Goal: Information Seeking & Learning: Find specific fact

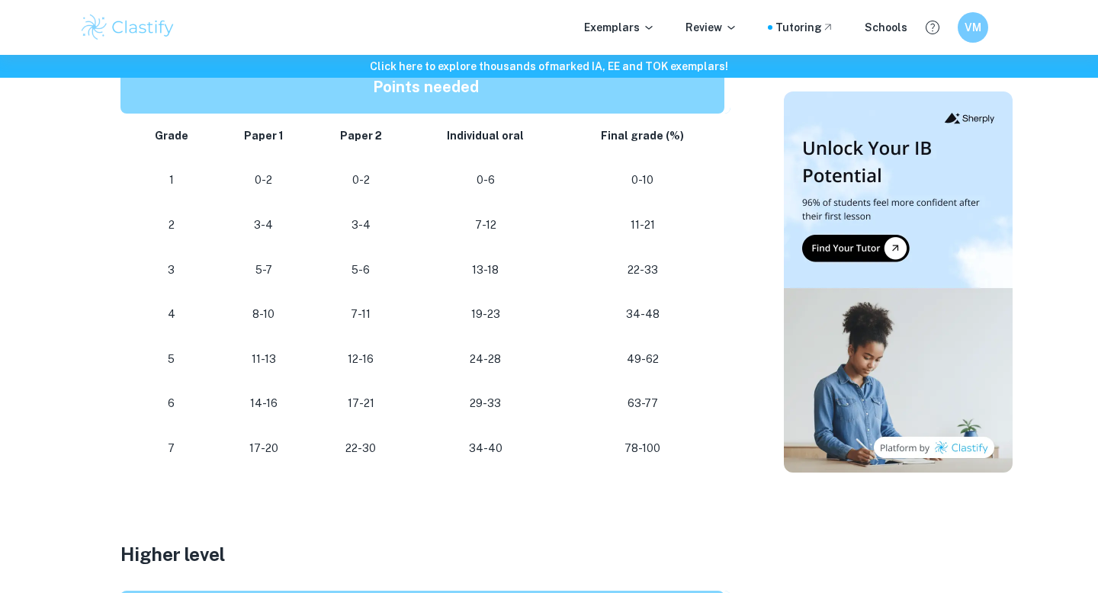
scroll to position [956, 0]
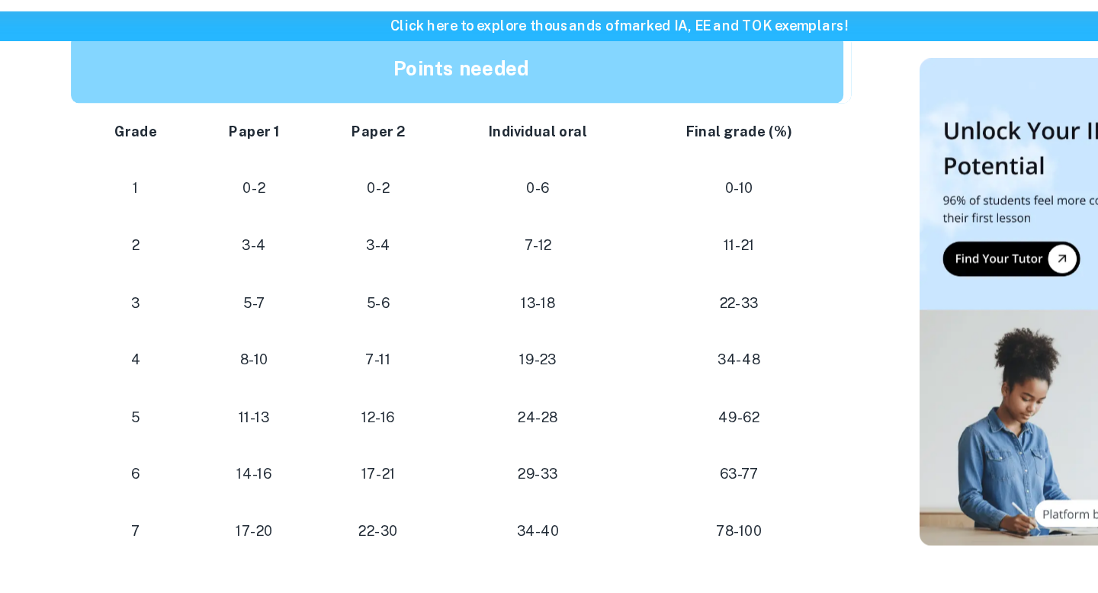
click at [361, 457] on p "22-30" at bounding box center [360, 461] width 75 height 21
click at [646, 409] on p "63-77" at bounding box center [642, 416] width 139 height 21
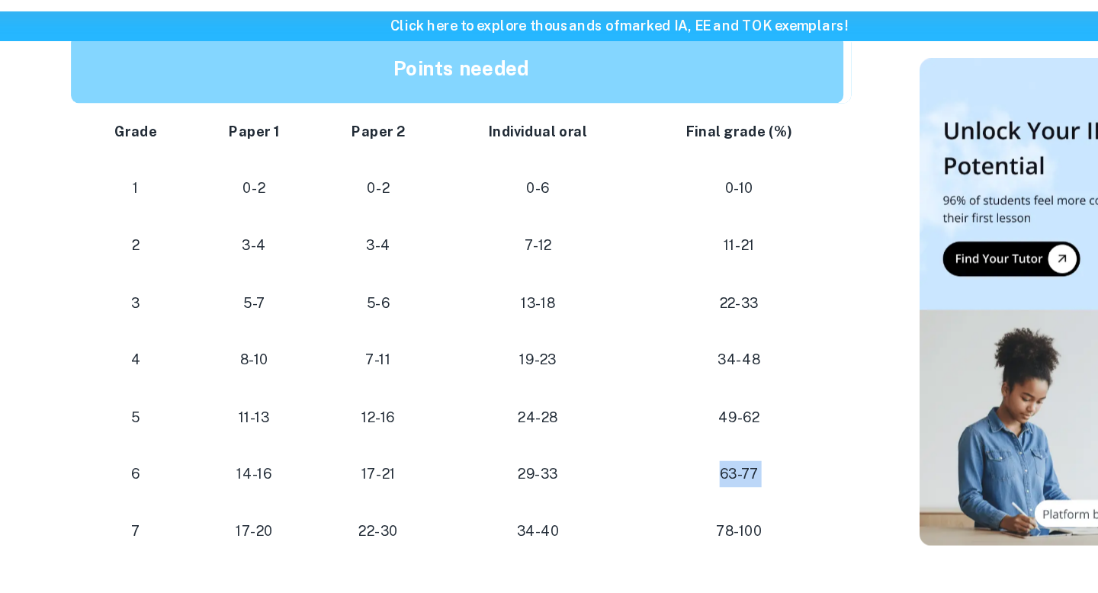
click at [646, 409] on p "63-77" at bounding box center [642, 416] width 139 height 21
click at [600, 416] on p "63-77" at bounding box center [642, 416] width 139 height 21
click at [499, 458] on p "34-40" at bounding box center [485, 461] width 127 height 21
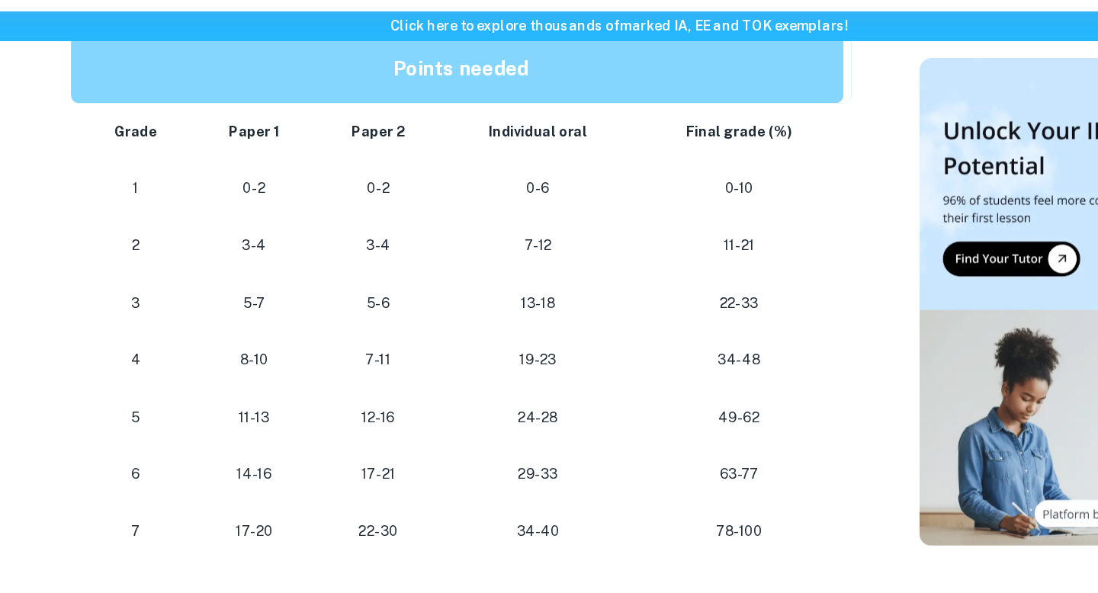
click at [215, 455] on td "7" at bounding box center [167, 461] width 95 height 45
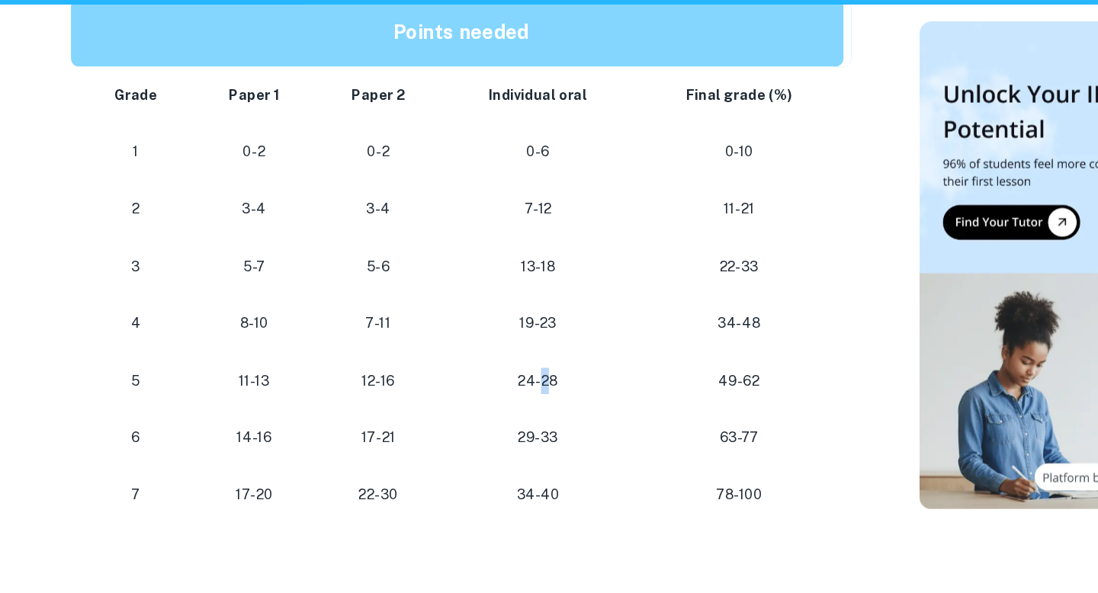
drag, startPoint x: 486, startPoint y: 373, endPoint x: 492, endPoint y: 364, distance: 10.8
click at [492, 364] on p "24-28" at bounding box center [485, 372] width 127 height 21
